Goal: Task Accomplishment & Management: Use online tool/utility

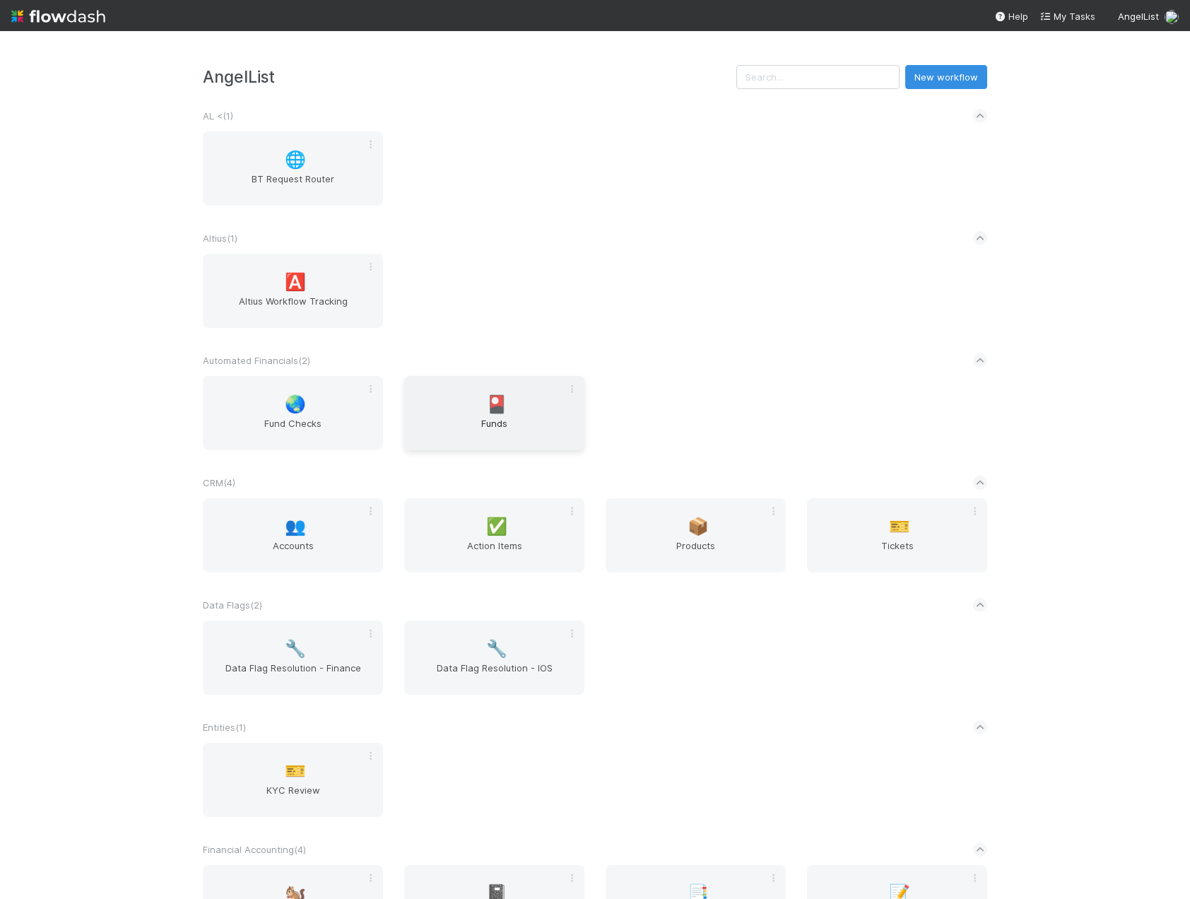
click at [476, 419] on span "Funds" at bounding box center [494, 430] width 169 height 28
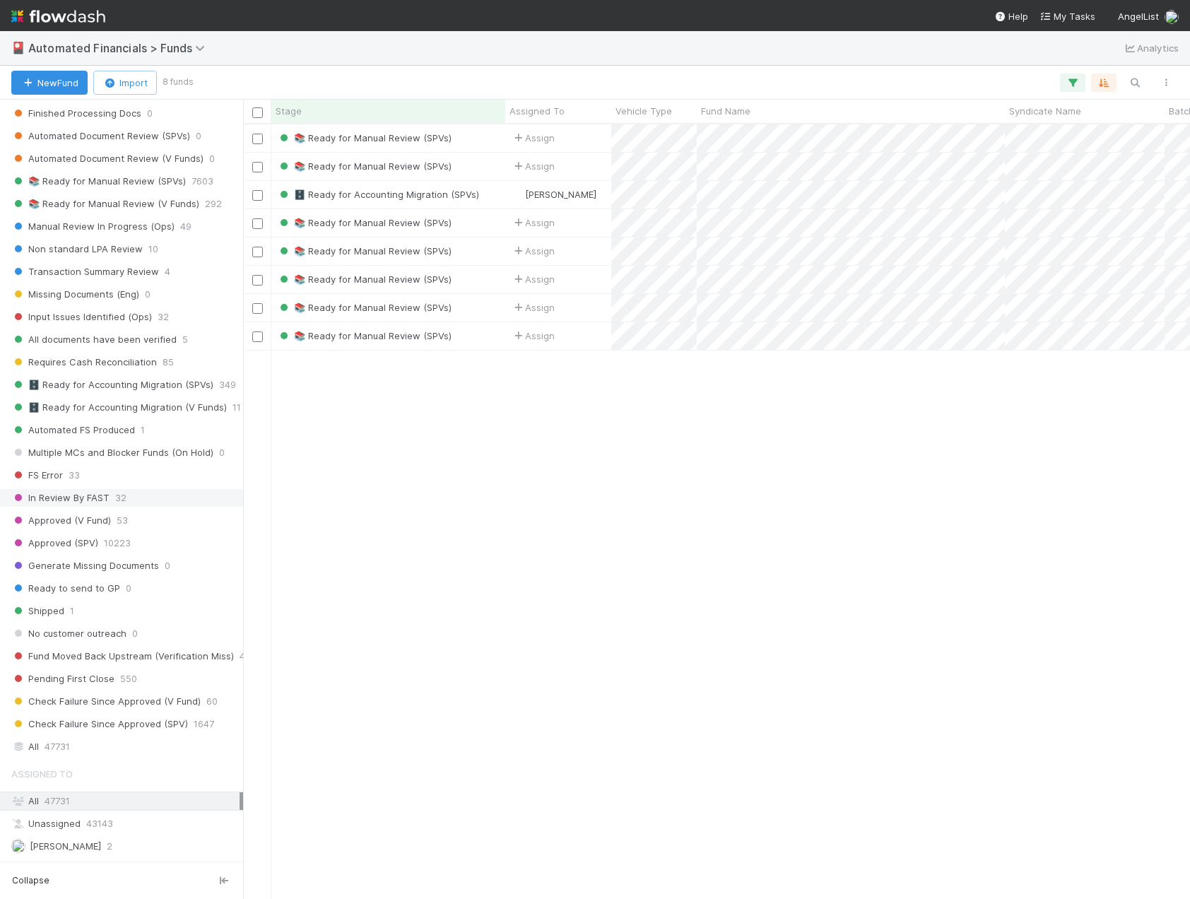
scroll to position [1414, 0]
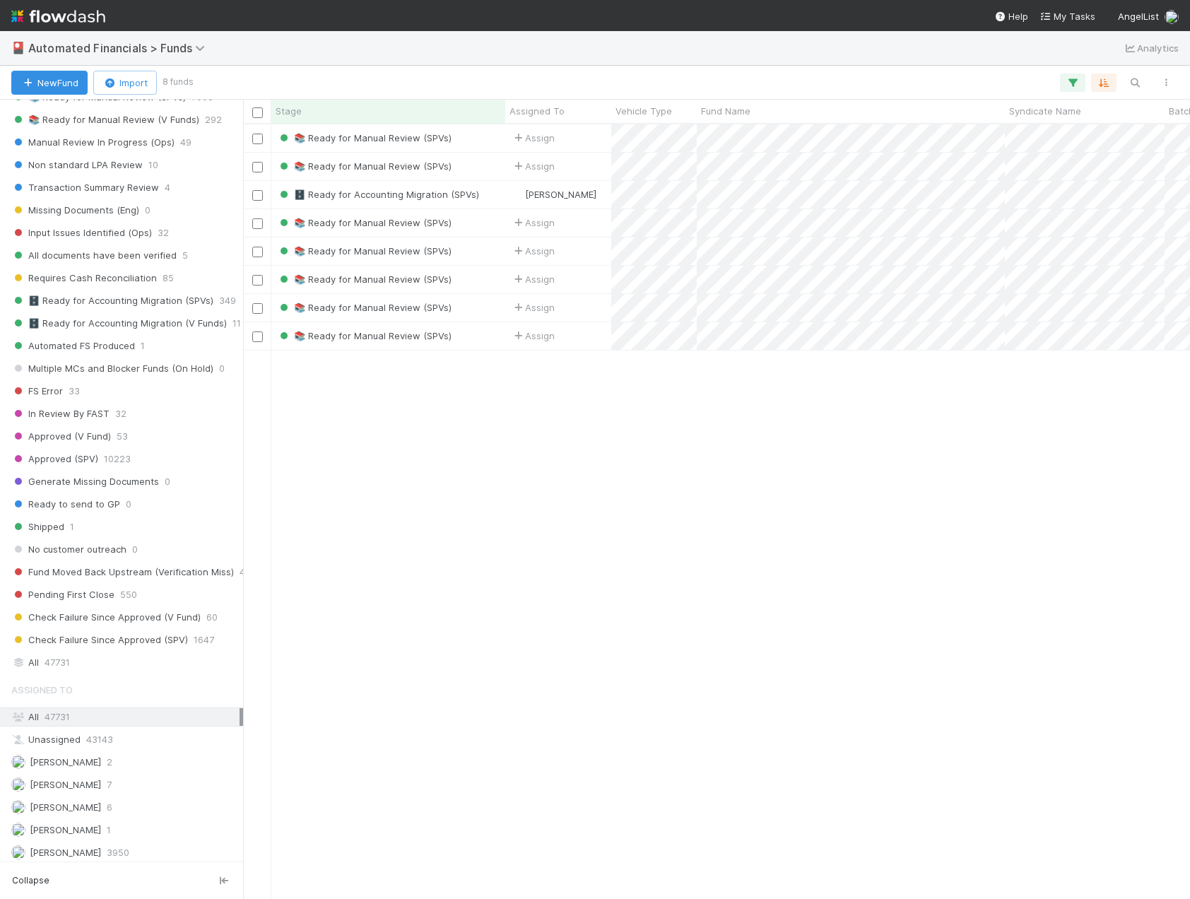
click at [57, 677] on span "Assigned To" at bounding box center [41, 690] width 61 height 28
click at [56, 674] on div "Saved Views 🔼 Tracker ⭐ My Active Tasks ⚰️ Shut Down Funds ⚰️ Shut Down Funds u…" at bounding box center [121, 481] width 243 height 762
click at [56, 666] on span "47731" at bounding box center [57, 663] width 25 height 18
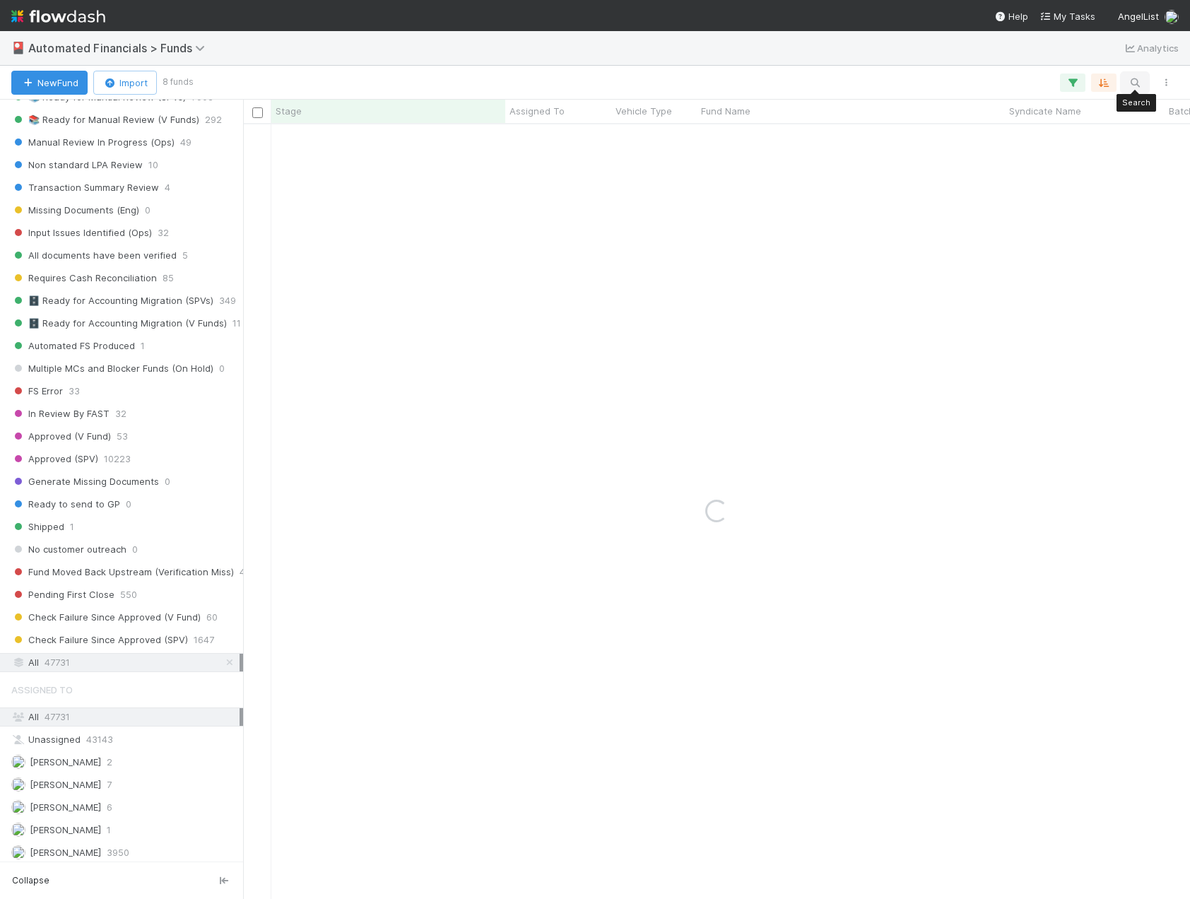
click at [1134, 78] on icon "button" at bounding box center [1135, 82] width 14 height 13
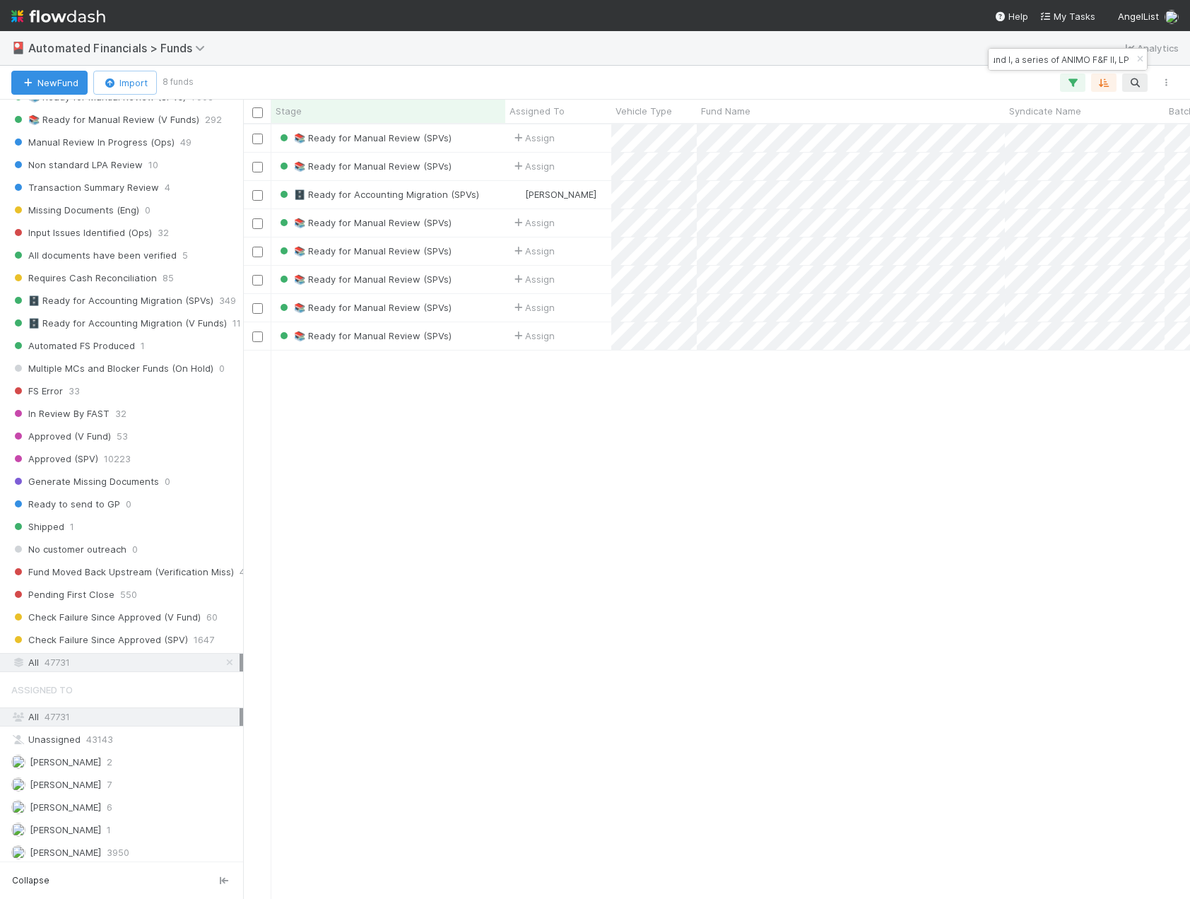
scroll to position [764, 937]
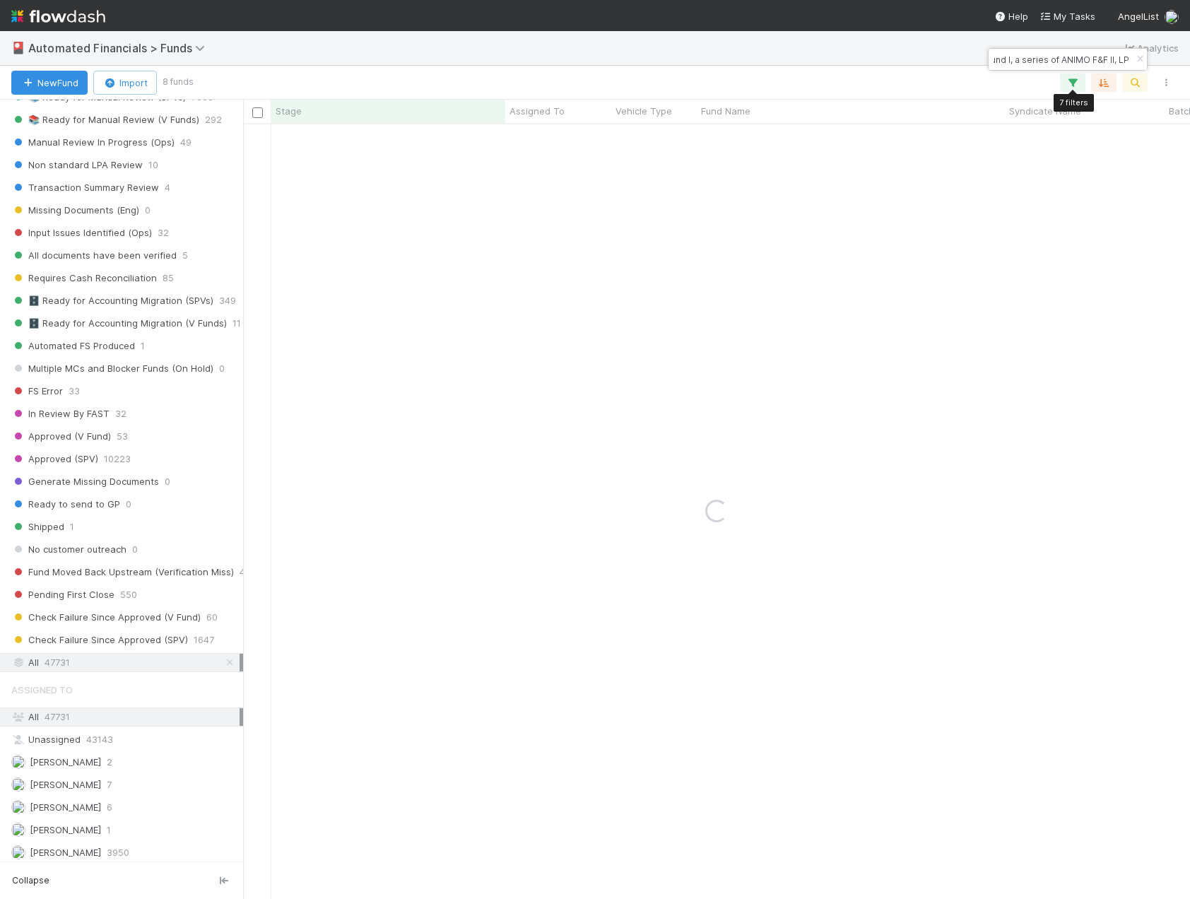
type input "Fund I, a series of ANIMO F&F II, LP"
click at [1071, 83] on icon "button" at bounding box center [1073, 82] width 14 height 13
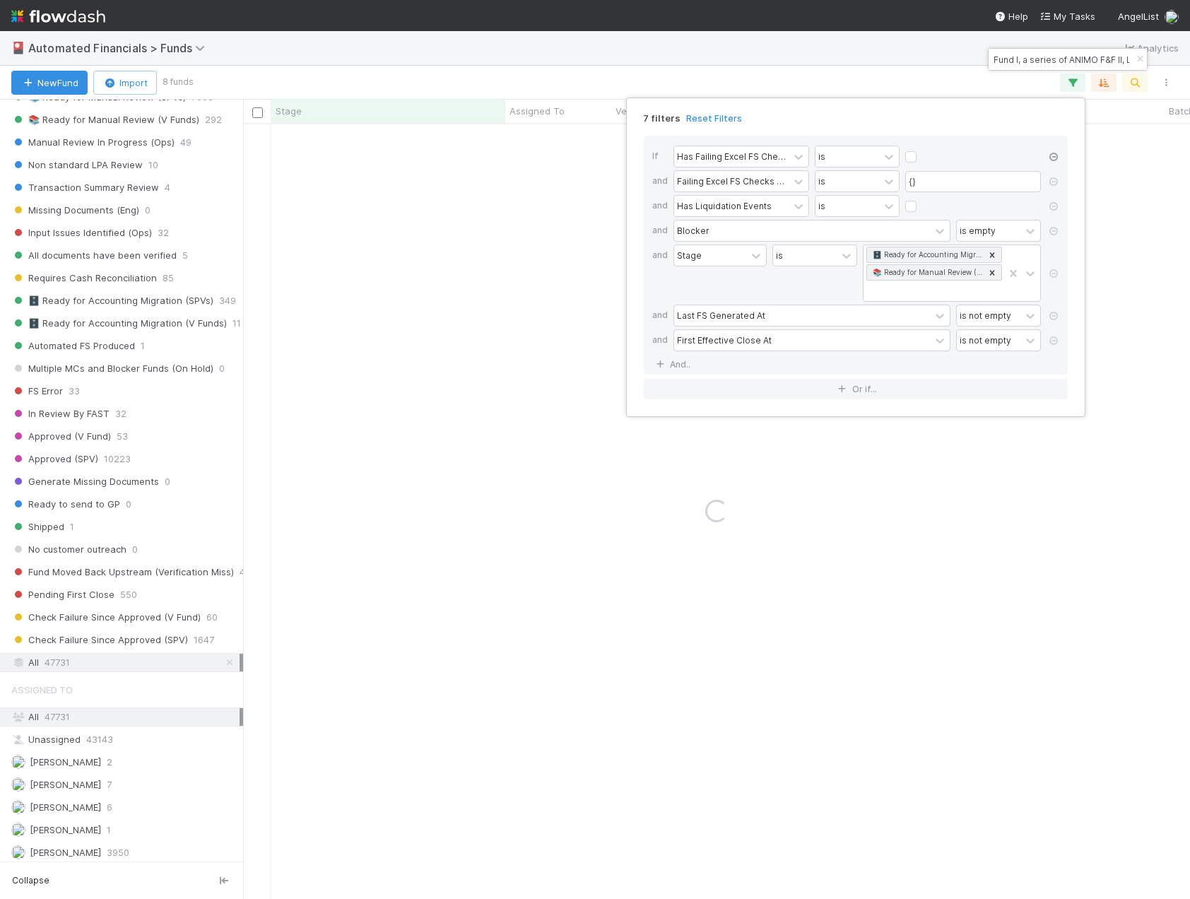
click at [1052, 153] on icon at bounding box center [1054, 157] width 14 height 8
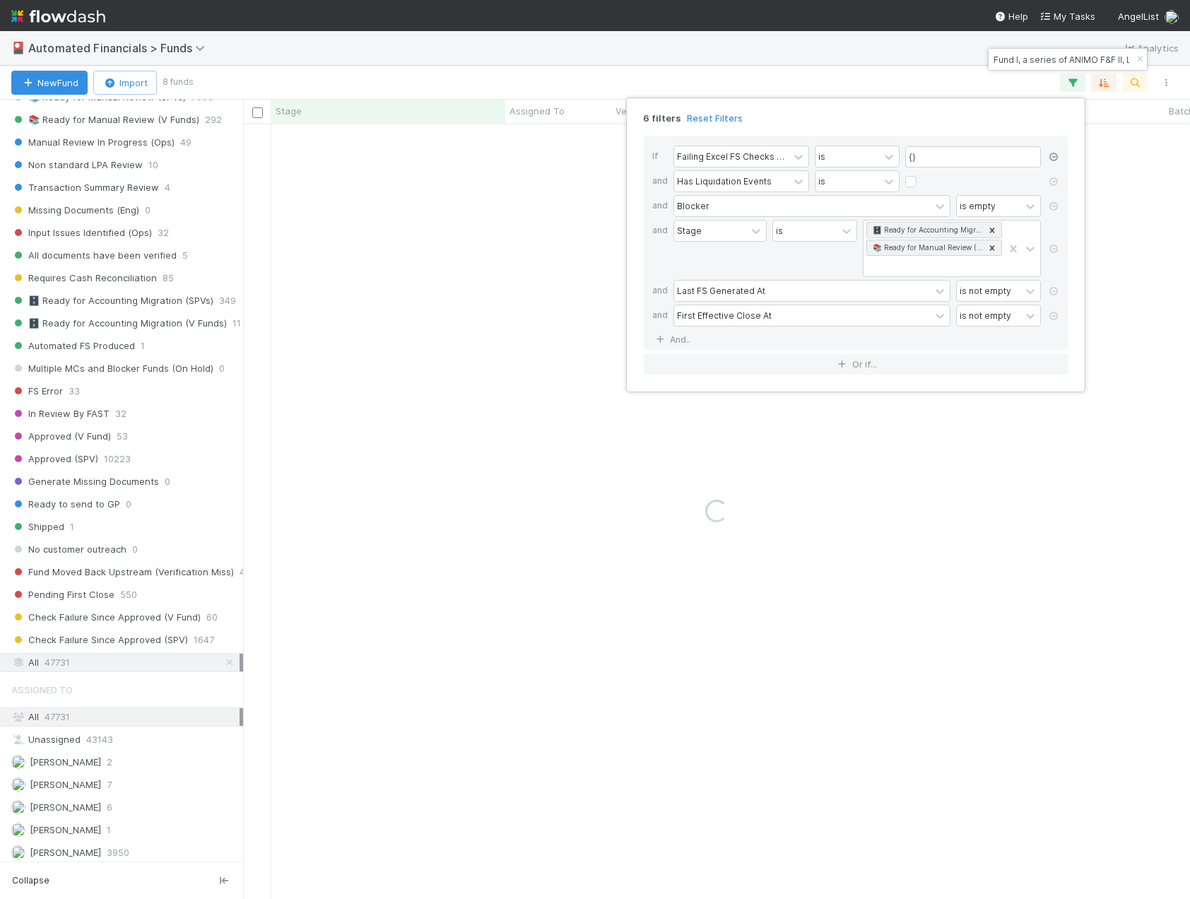
click at [1053, 156] on icon at bounding box center [1054, 157] width 14 height 8
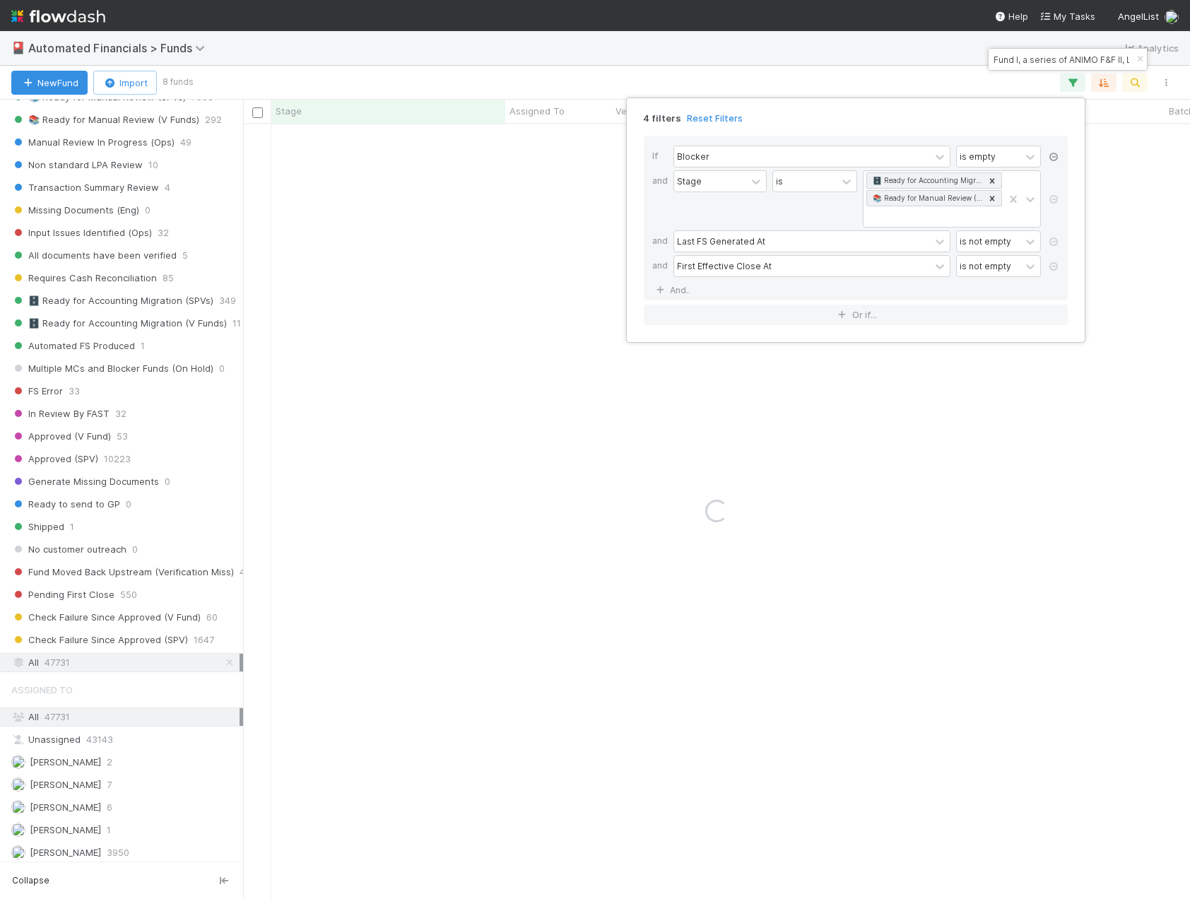
click at [1053, 156] on icon at bounding box center [1054, 157] width 14 height 8
click at [1053, 156] on div at bounding box center [1054, 176] width 14 height 60
click at [1054, 170] on link at bounding box center [1054, 175] width 14 height 13
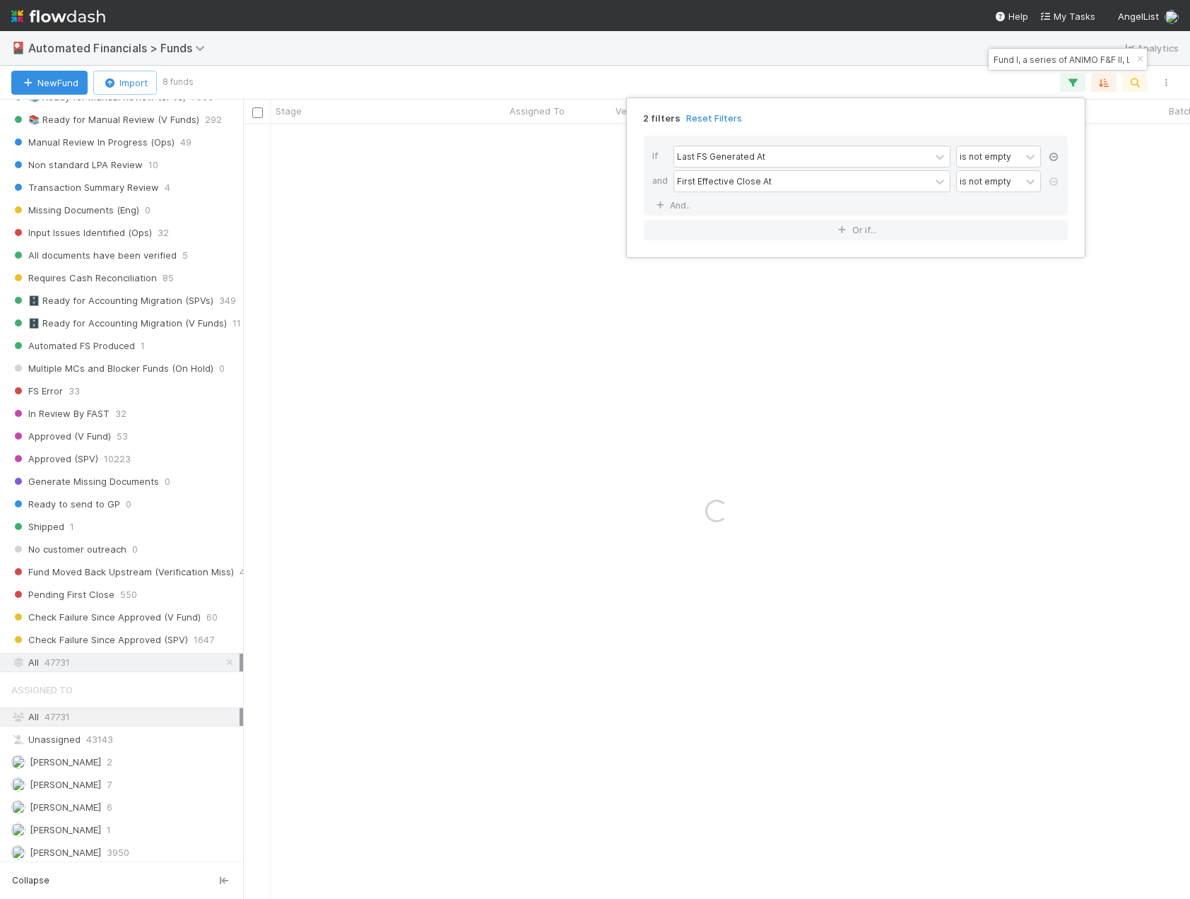
click at [1051, 162] on link at bounding box center [1054, 157] width 14 height 13
click at [1053, 153] on icon at bounding box center [1054, 157] width 14 height 8
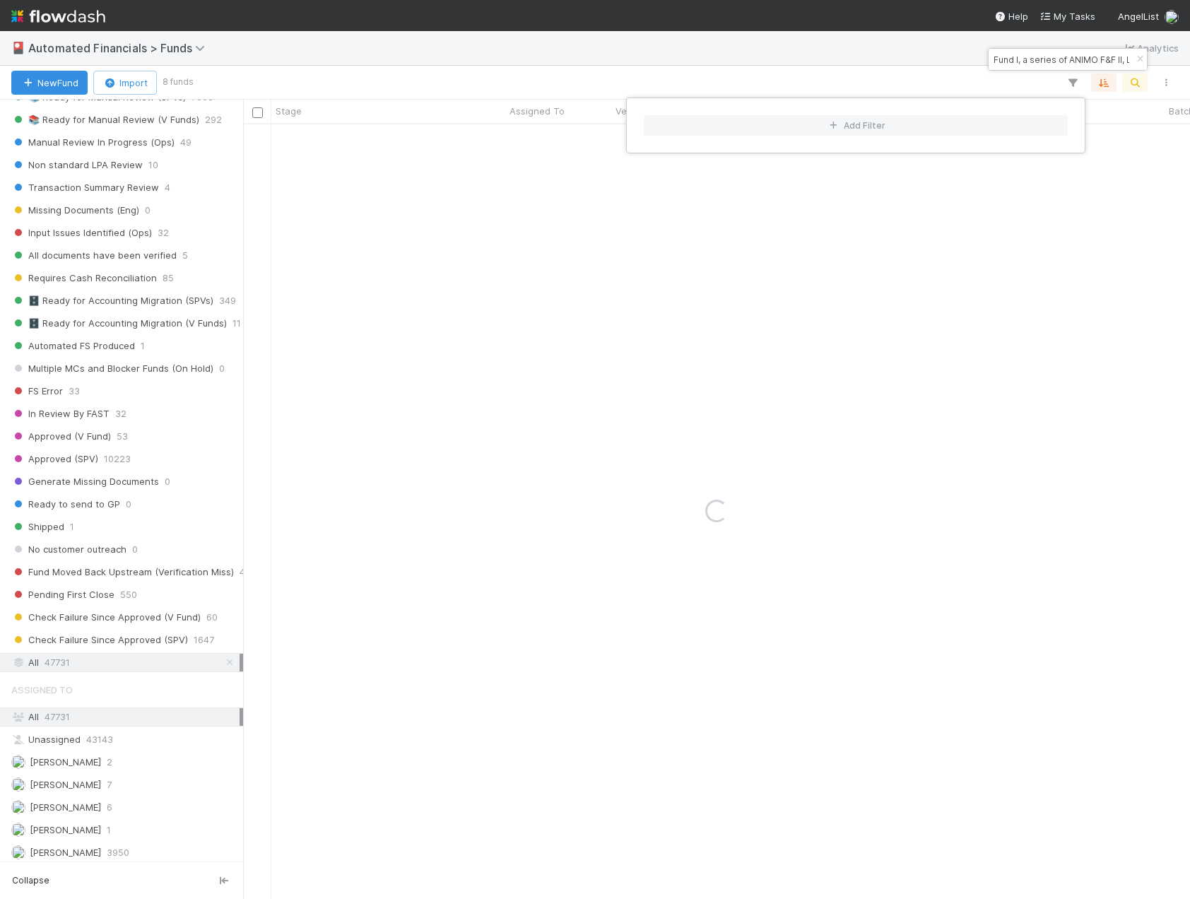
click at [855, 74] on div "Add Filter" at bounding box center [595, 449] width 1190 height 899
click at [918, 71] on div "Add Filter" at bounding box center [595, 449] width 1190 height 899
click at [474, 139] on div "Funds on Closed Period Accounting" at bounding box center [388, 138] width 234 height 28
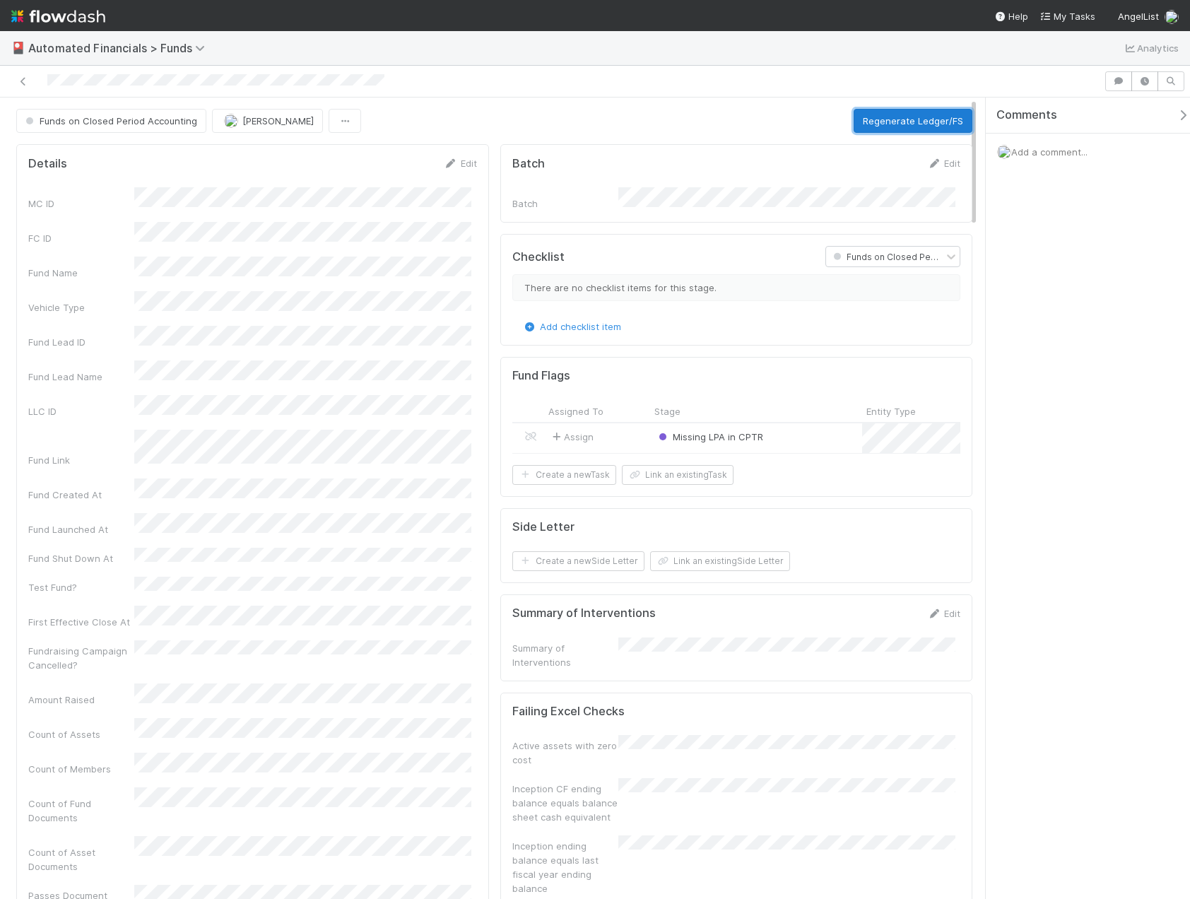
click at [926, 124] on button "Regenerate Ledger/FS" at bounding box center [913, 121] width 119 height 24
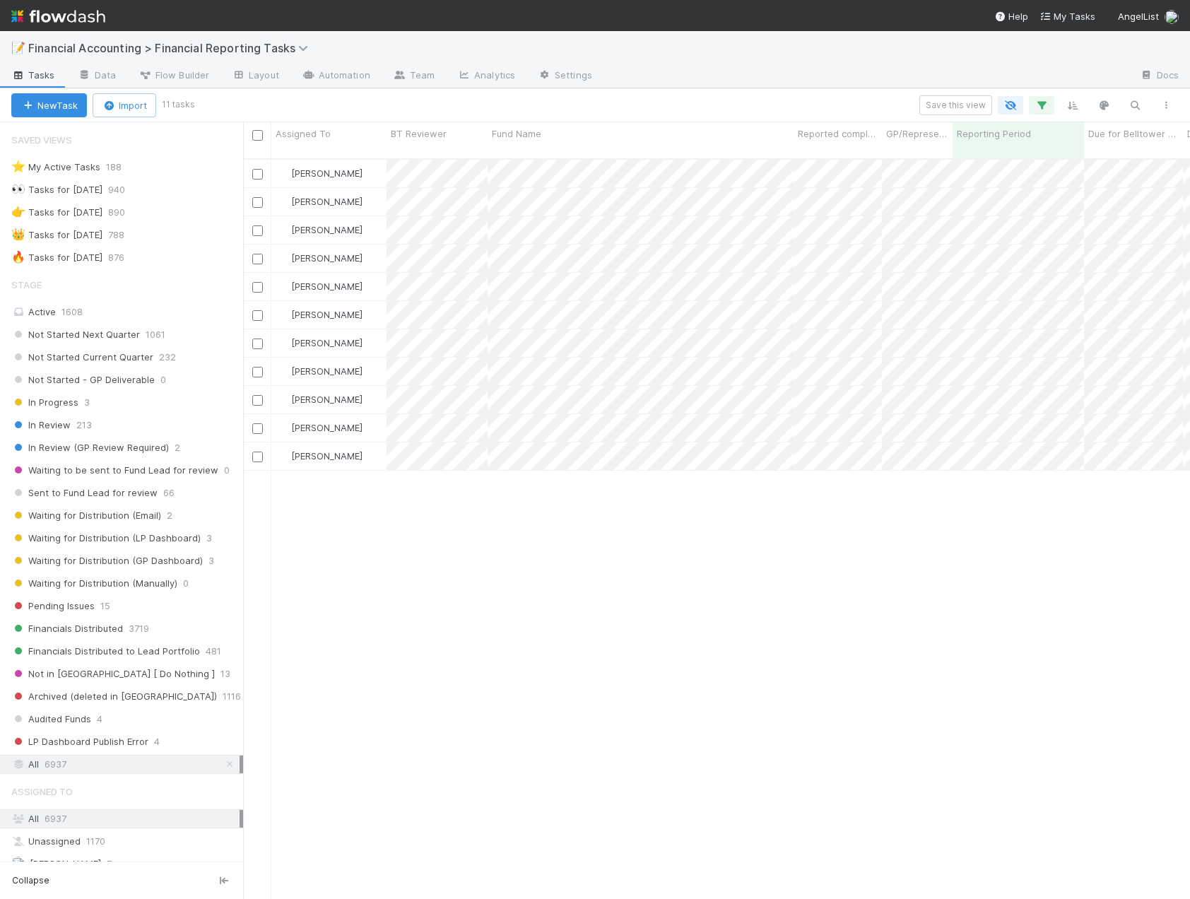
scroll to position [742, 937]
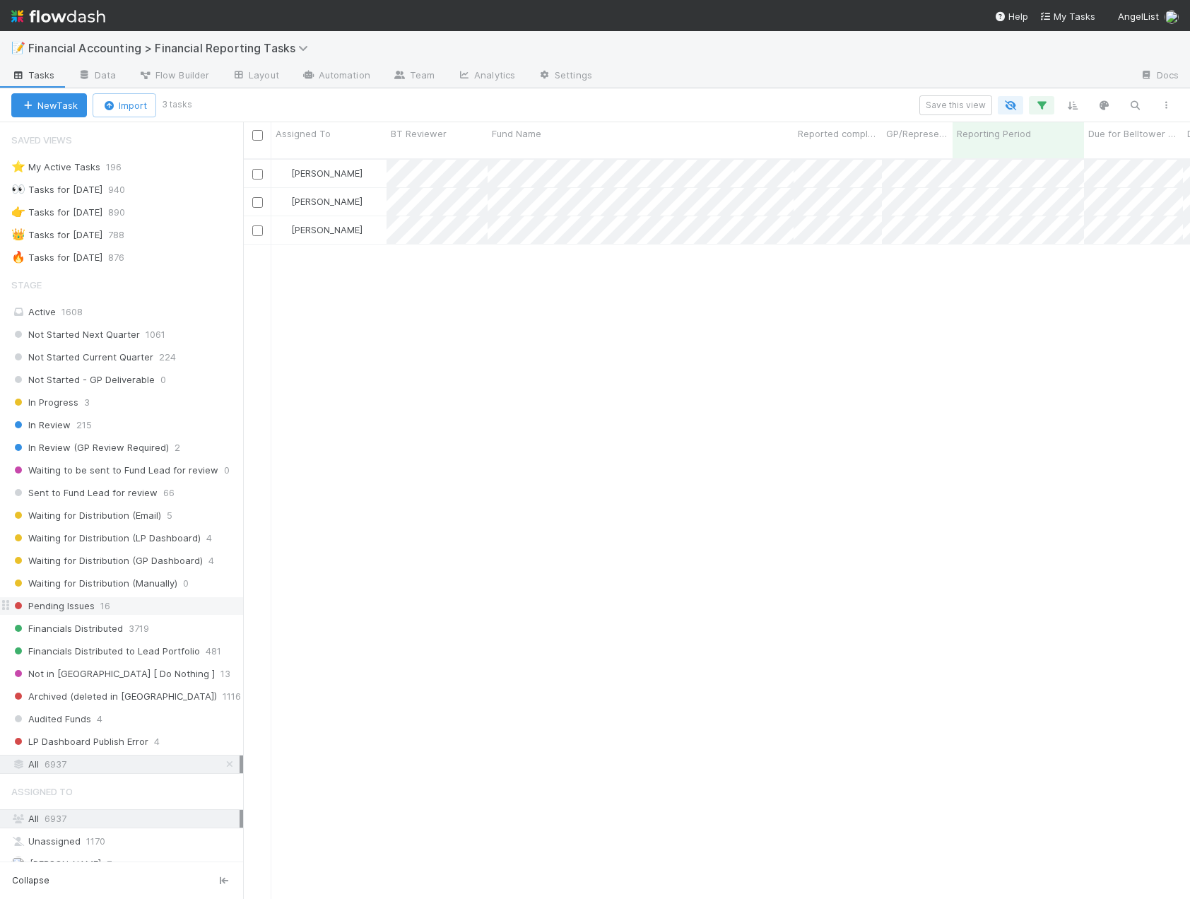
click at [57, 613] on span "Pending Issues" at bounding box center [52, 606] width 83 height 18
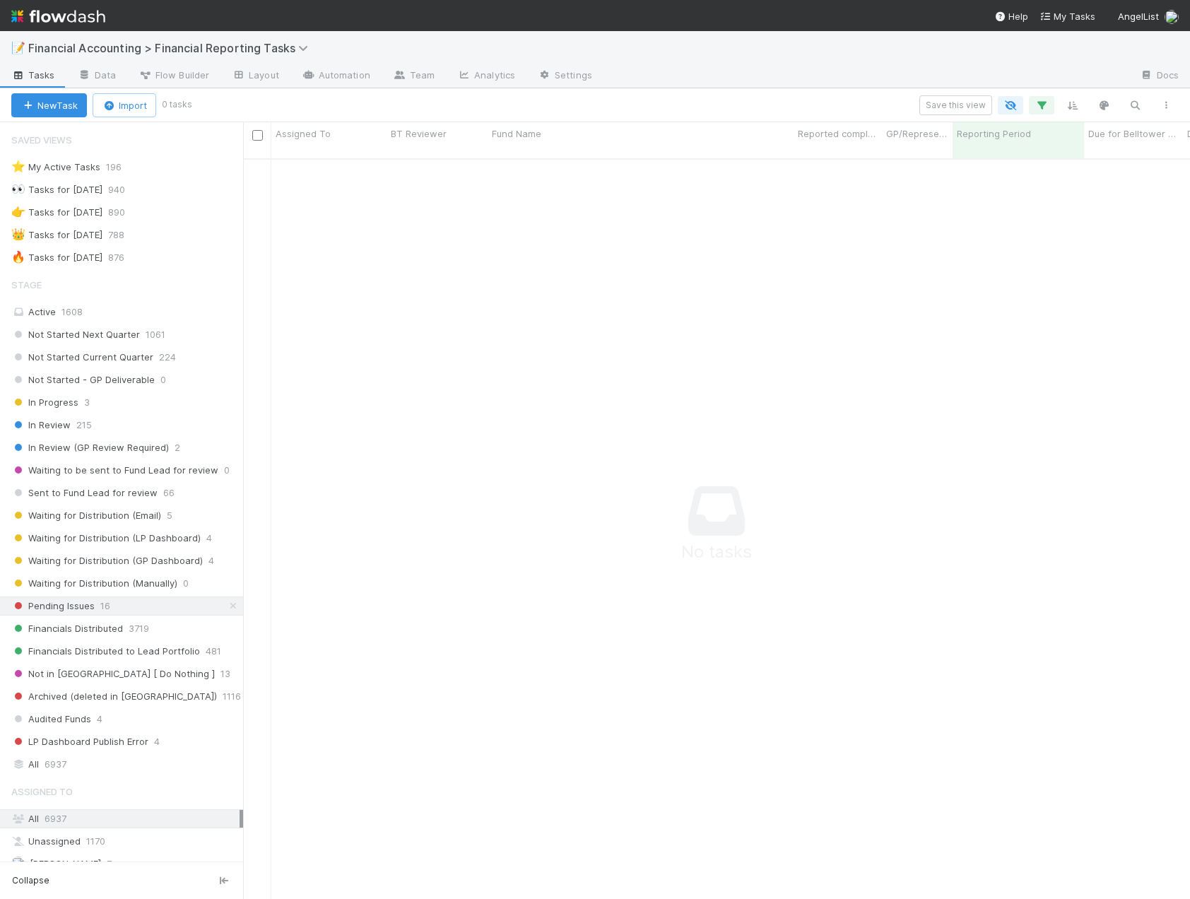
scroll to position [731, 937]
click at [1045, 100] on icon "button" at bounding box center [1042, 105] width 14 height 13
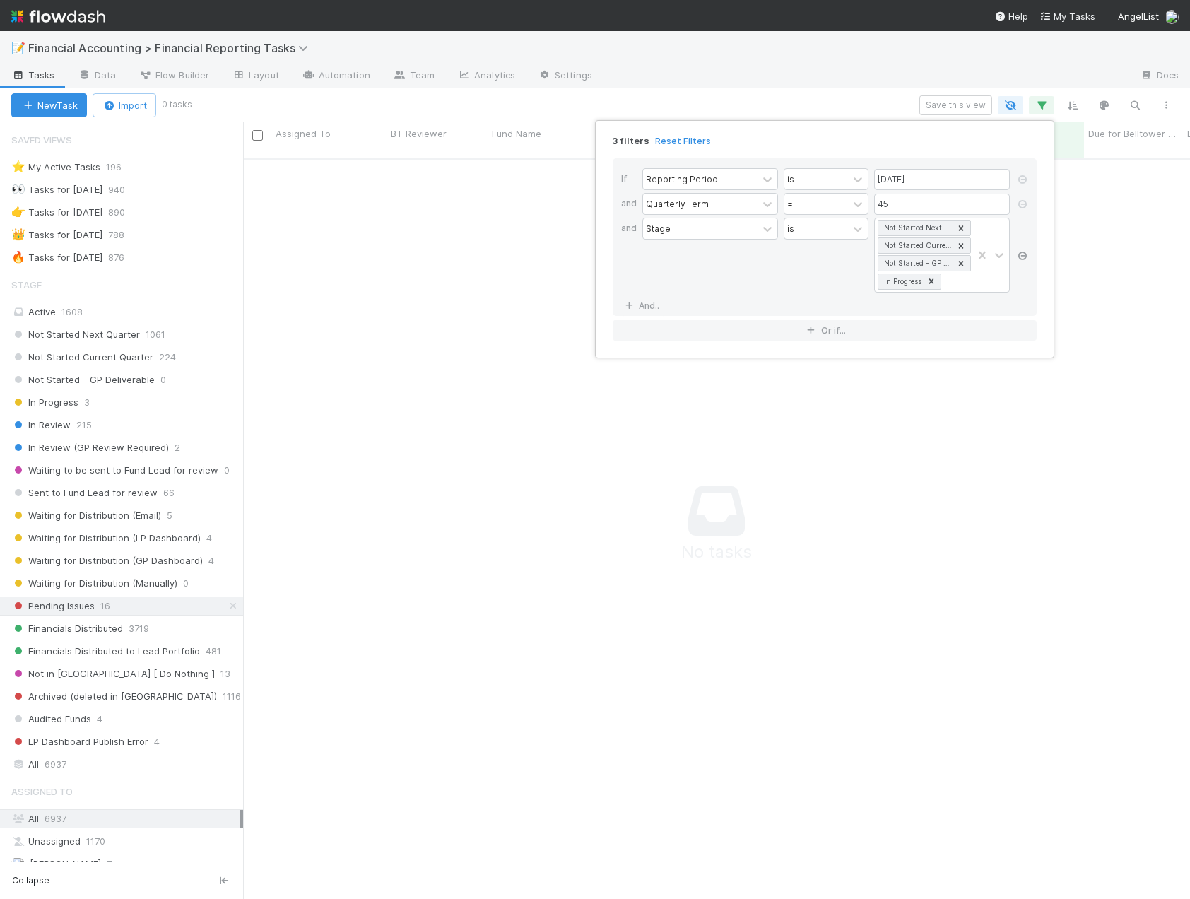
click at [1023, 259] on icon at bounding box center [1023, 256] width 14 height 8
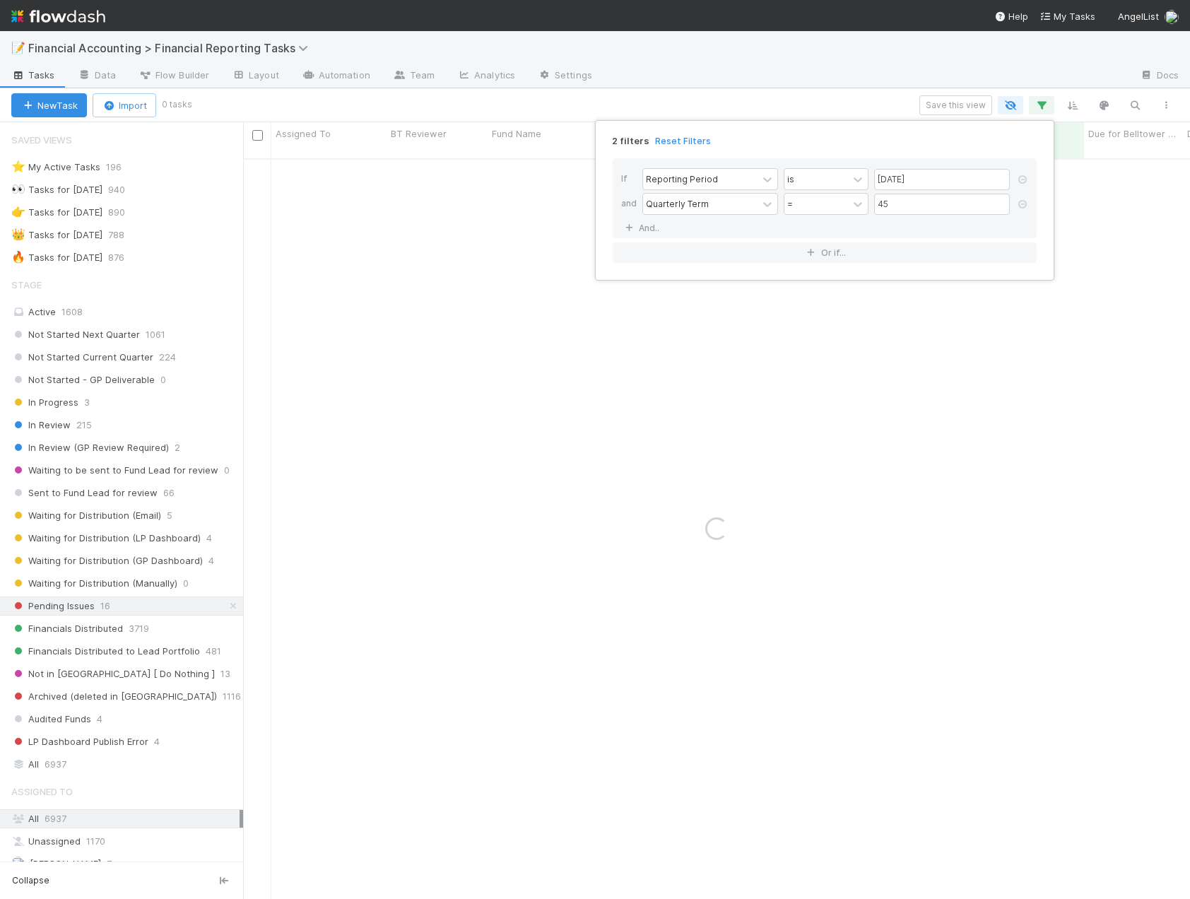
click at [763, 100] on div "2 filters Reset Filters If Reporting Period is 06/30/2025 and Quarterly Term = …" at bounding box center [595, 449] width 1190 height 899
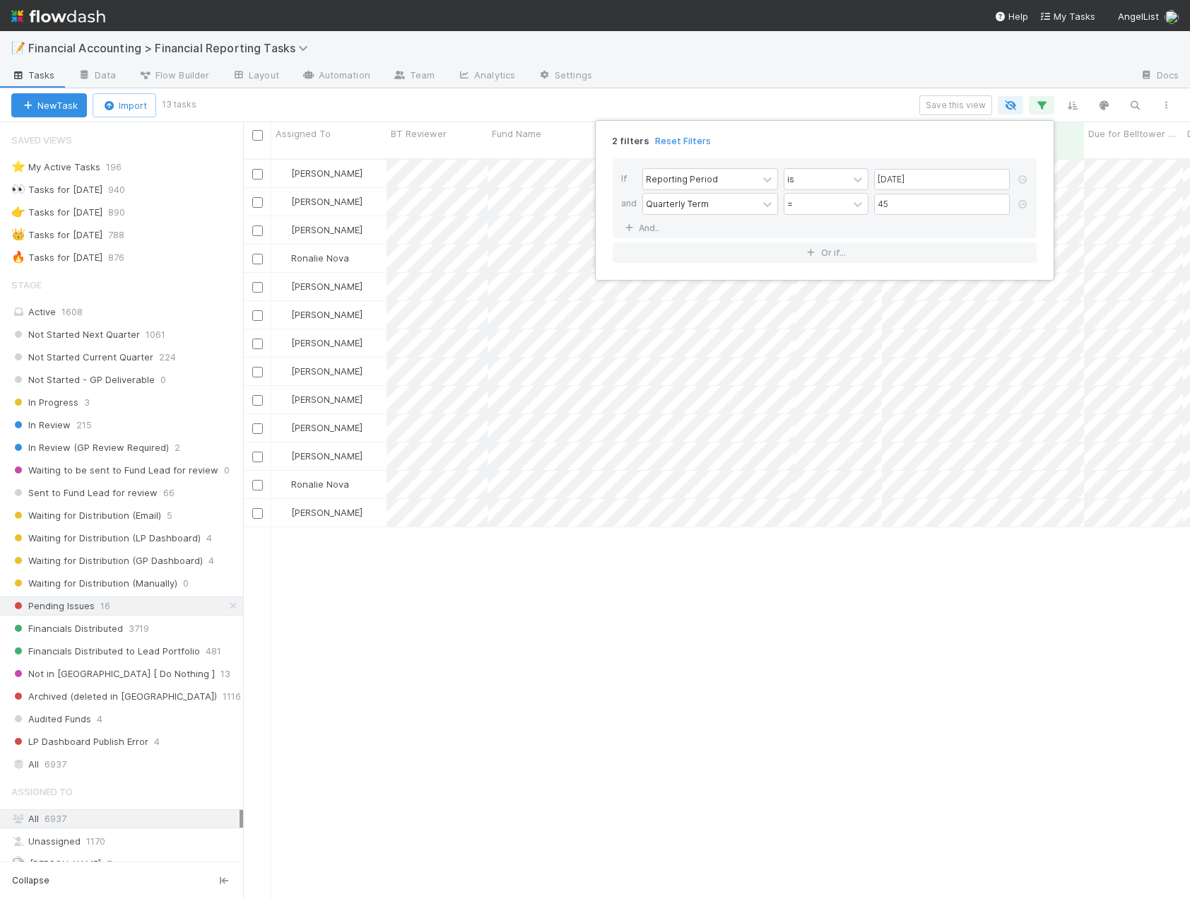
scroll to position [742, 937]
click at [546, 579] on div "2 filters Reset Filters If Reporting Period is 06/30/2025 and Quarterly Term = …" at bounding box center [595, 449] width 1190 height 899
click at [370, 499] on div "Marlon" at bounding box center [328, 513] width 115 height 28
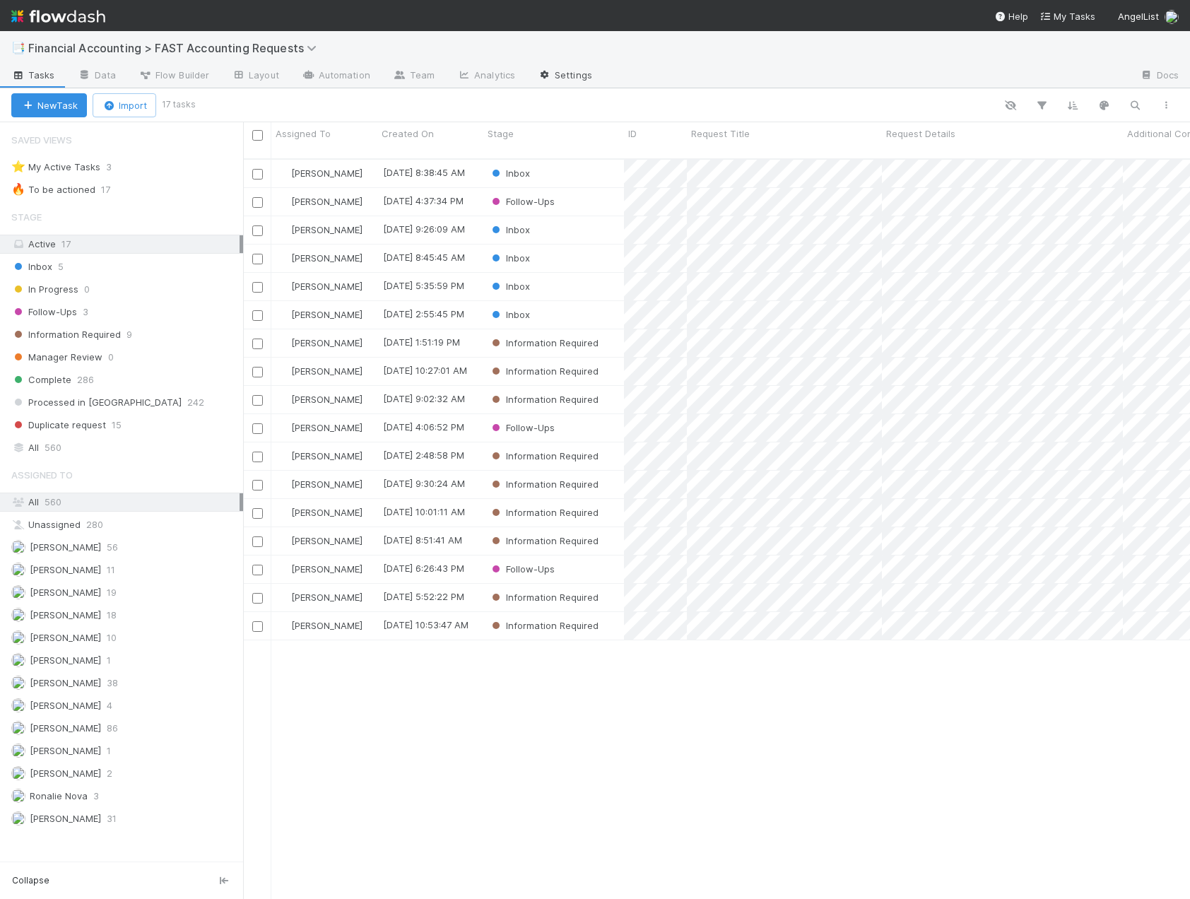
scroll to position [742, 937]
click at [488, 708] on div "Kevin Fawcett 8/13/25, 8:38:45 AM Inbox 0 0 0 1 8/13/25, 9:55:47 AM Jacob Weiss…" at bounding box center [716, 535] width 947 height 751
click at [558, 223] on div "Inbox" at bounding box center [554, 230] width 141 height 28
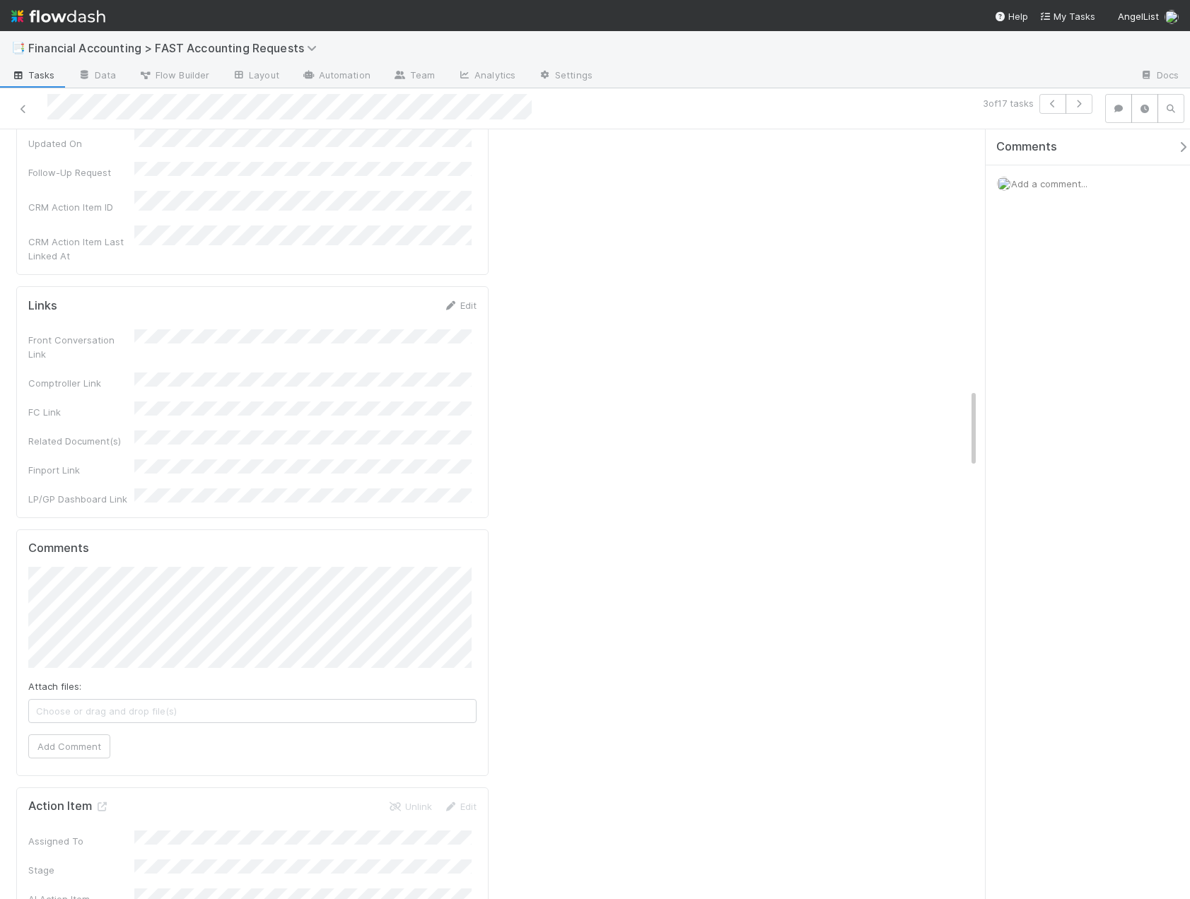
scroll to position [2221, 0]
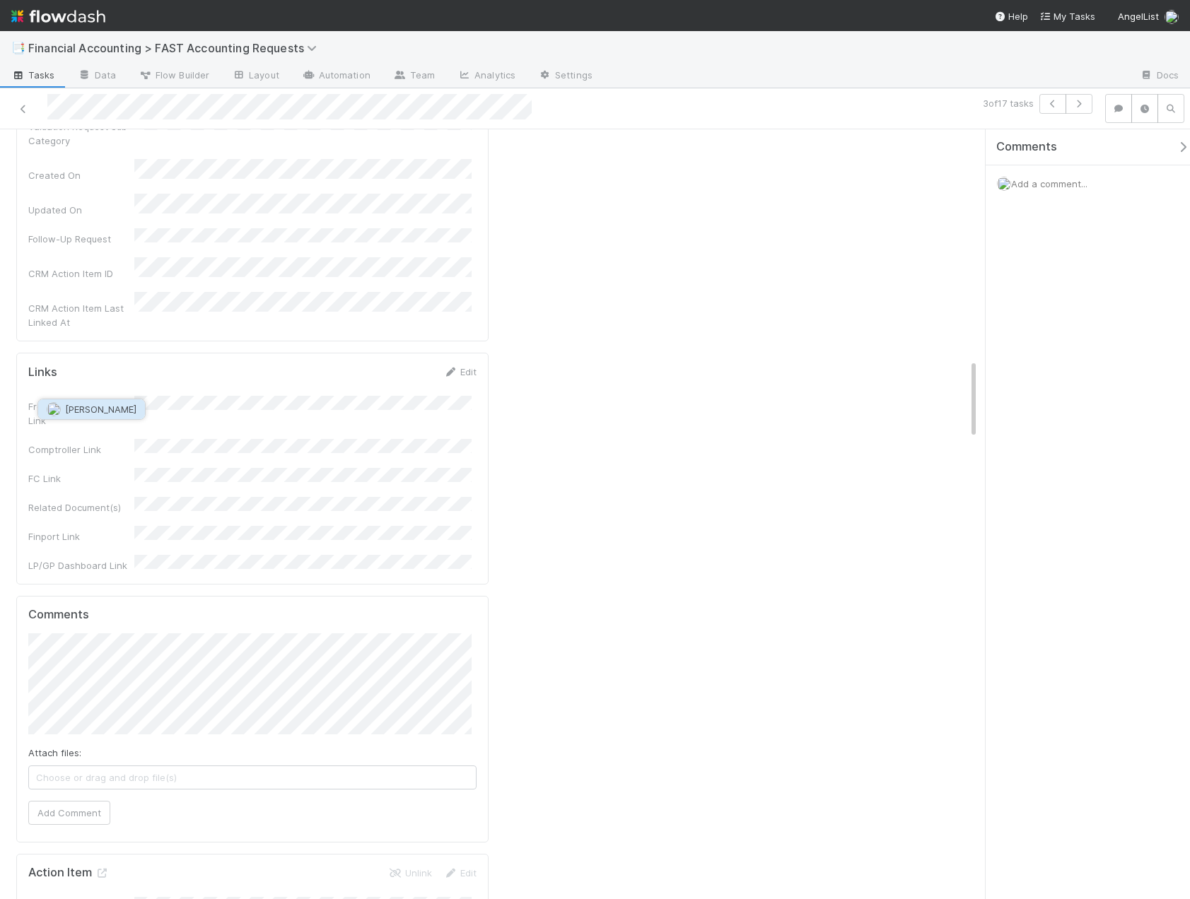
click at [95, 409] on span "Leia Slosberg" at bounding box center [100, 409] width 71 height 11
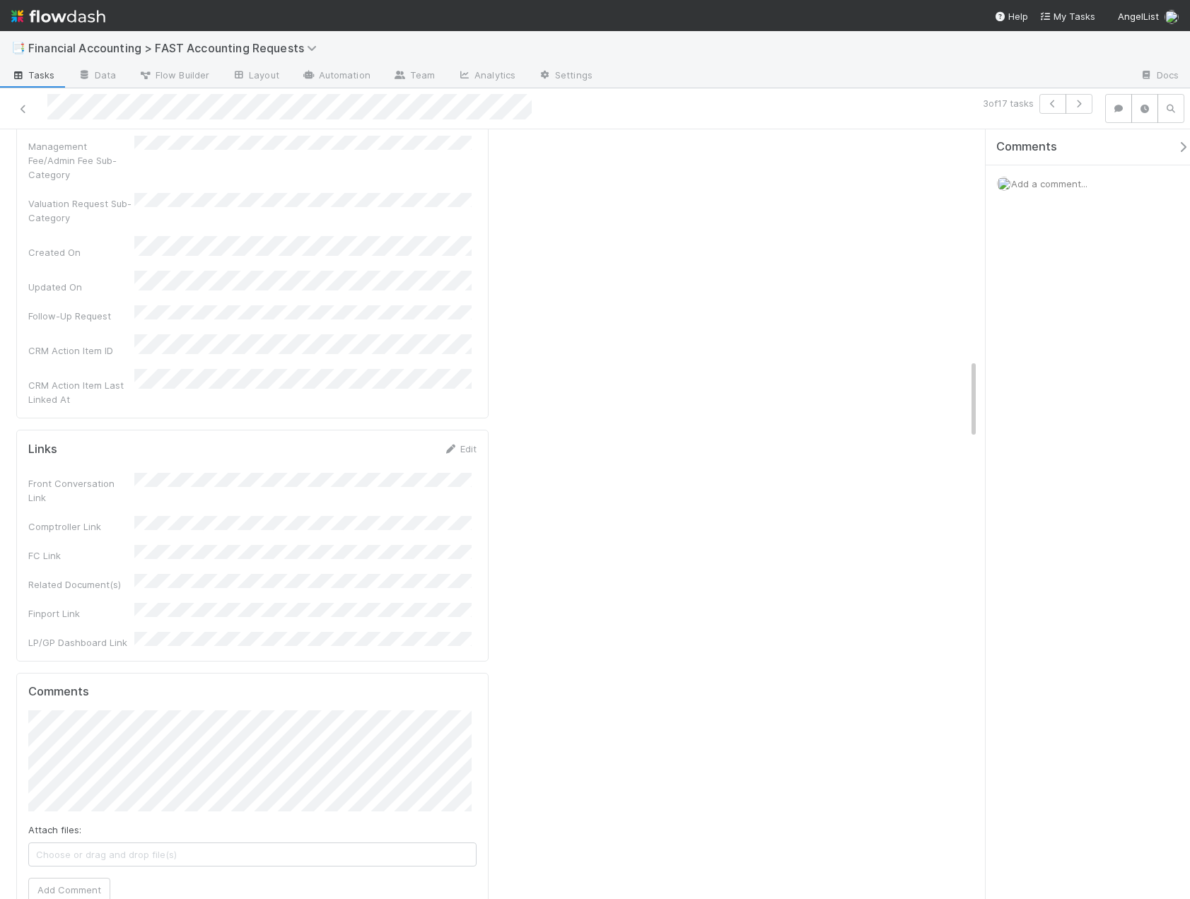
scroll to position [2080, 0]
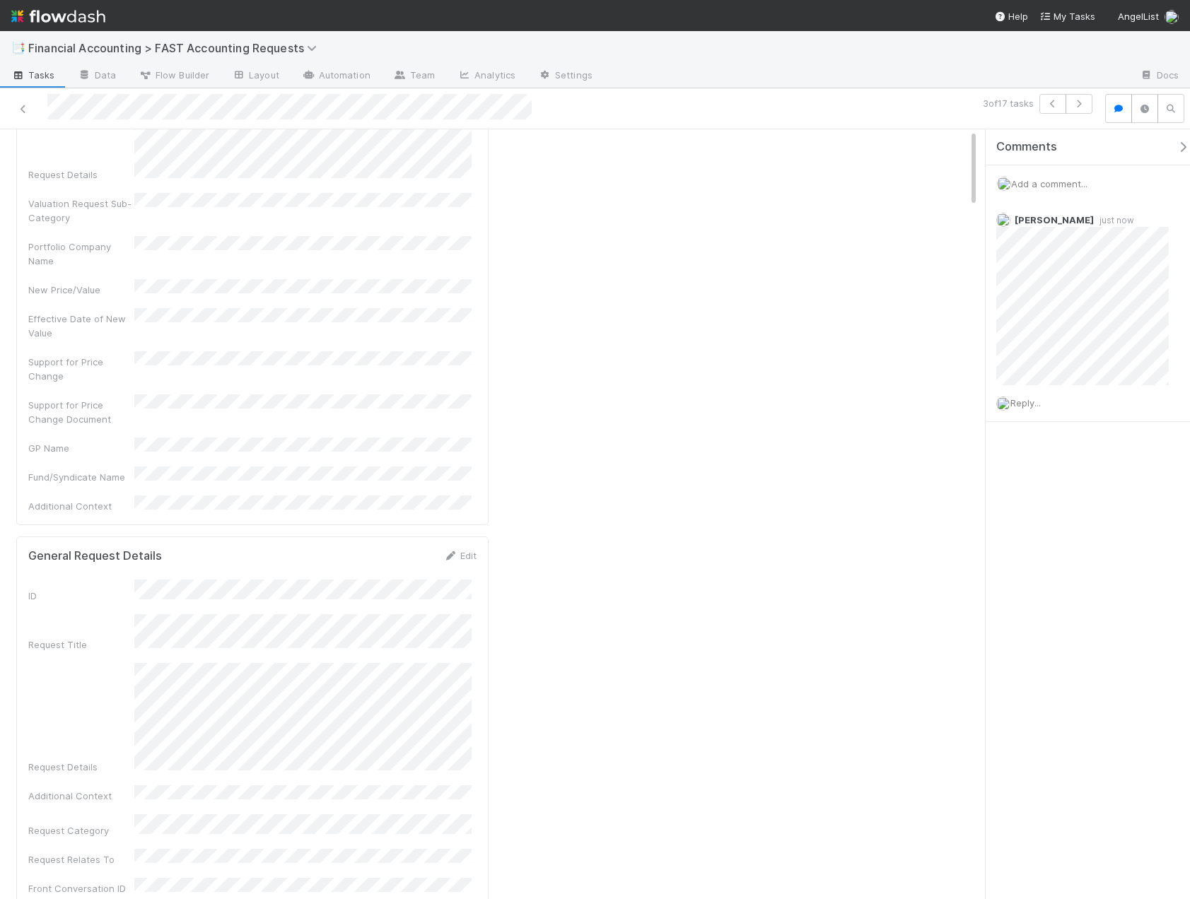
scroll to position [0, 0]
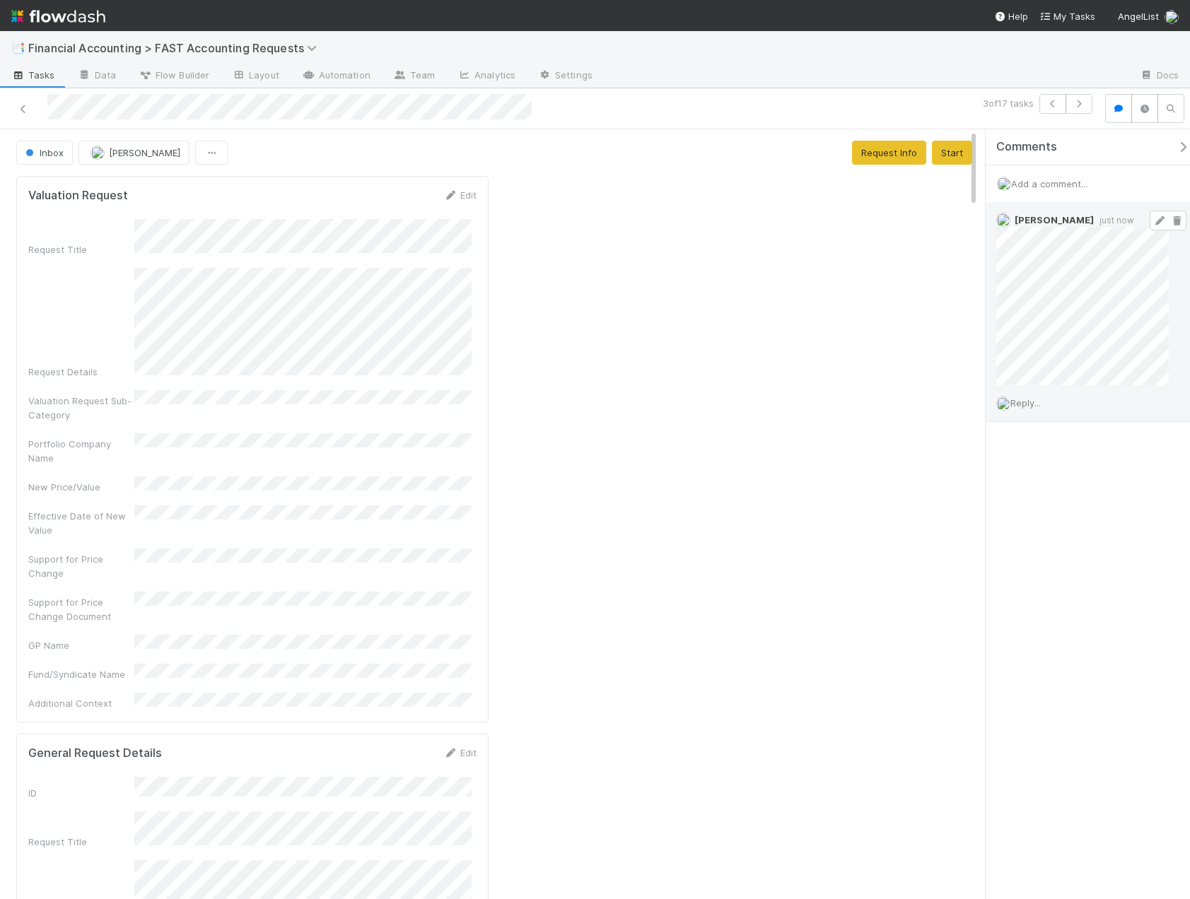
click at [1152, 220] on icon at bounding box center [1159, 220] width 14 height 9
click at [937, 158] on button "Start" at bounding box center [952, 153] width 40 height 24
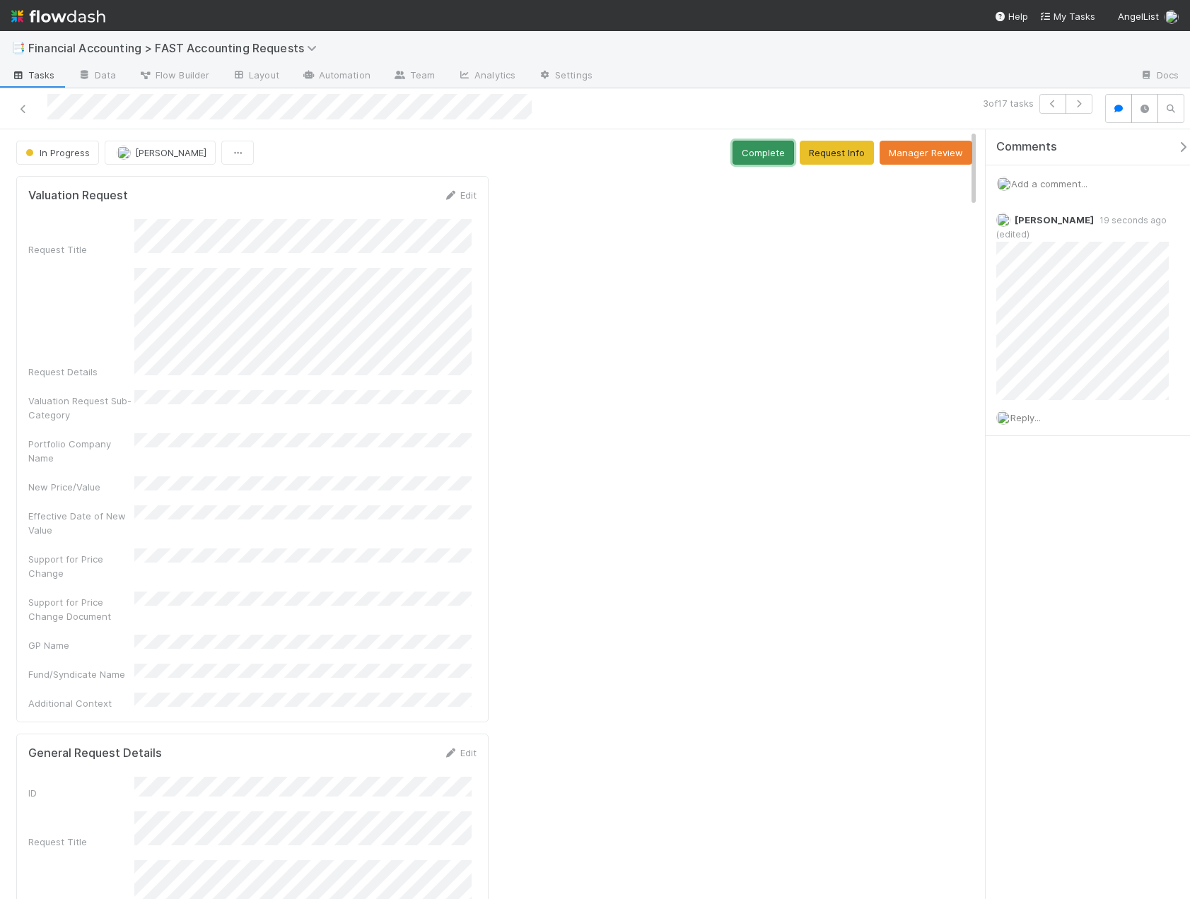
click at [762, 152] on button "Complete" at bounding box center [762, 153] width 61 height 24
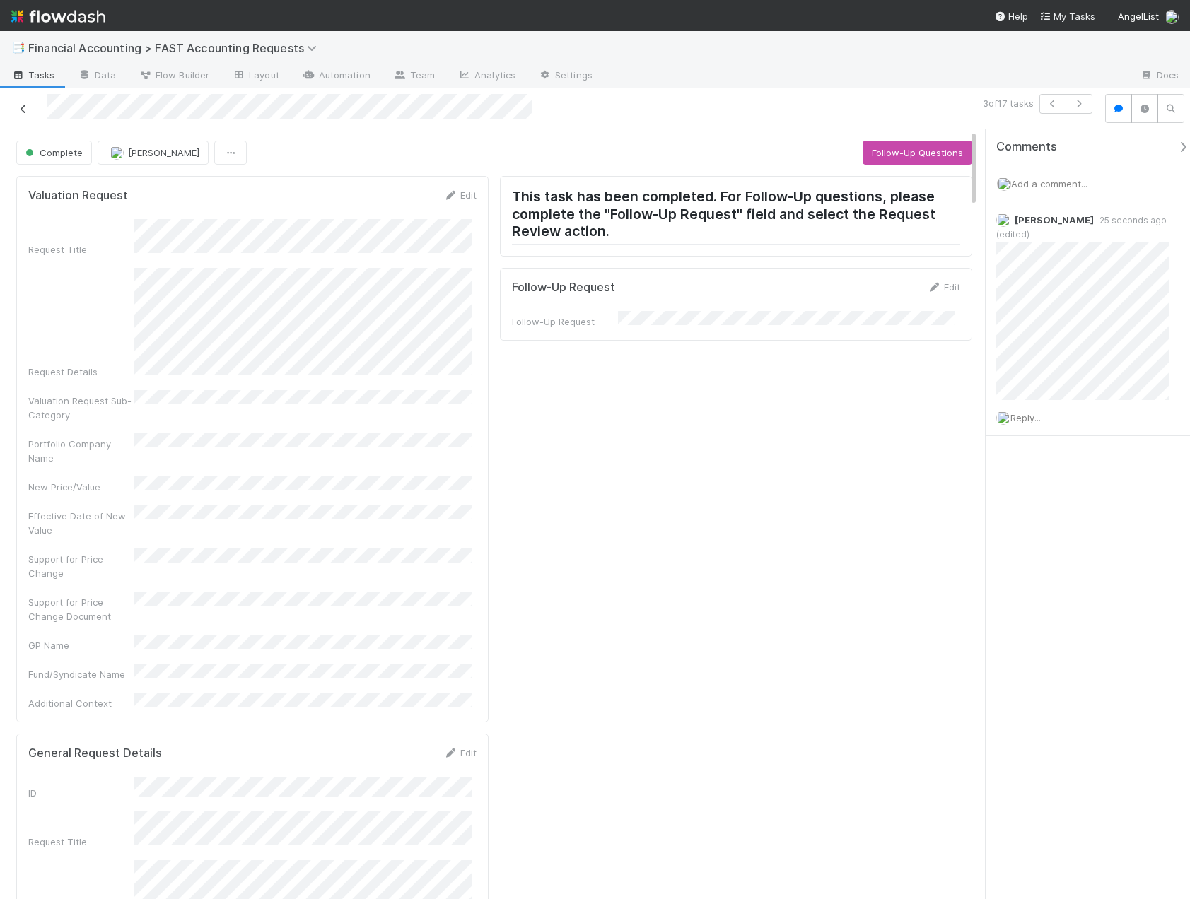
click at [21, 106] on icon at bounding box center [23, 109] width 14 height 9
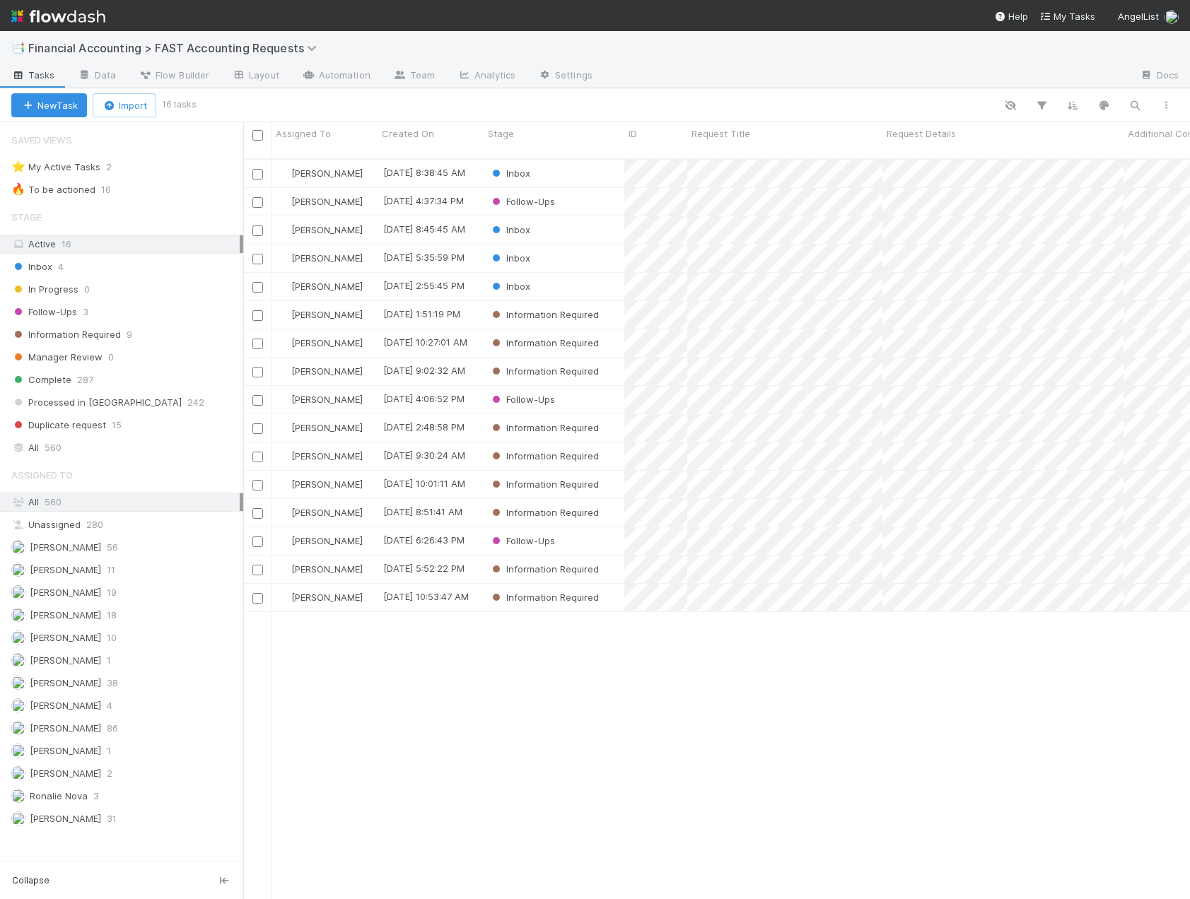
scroll to position [742, 936]
